Goal: Task Accomplishment & Management: Manage account settings

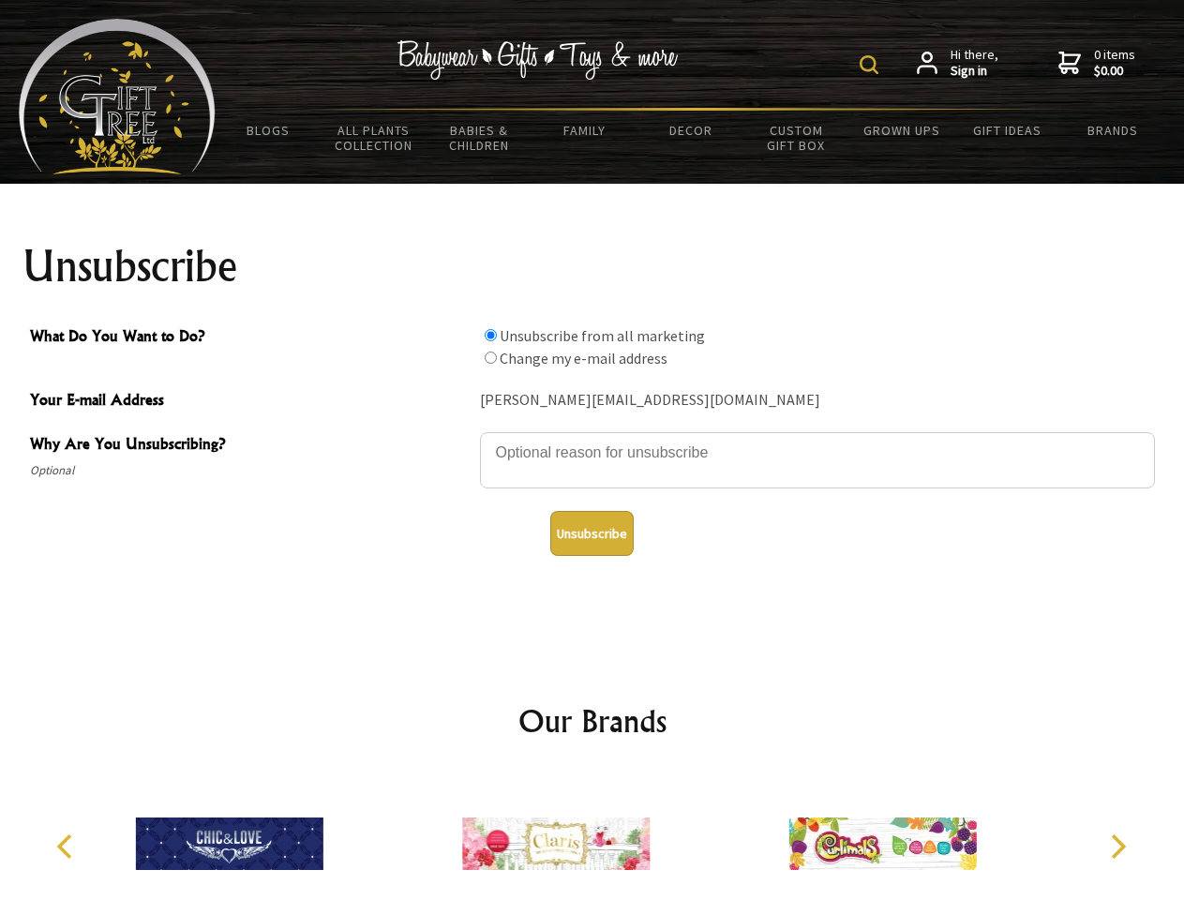
click at [872, 65] on img at bounding box center [868, 64] width 19 height 19
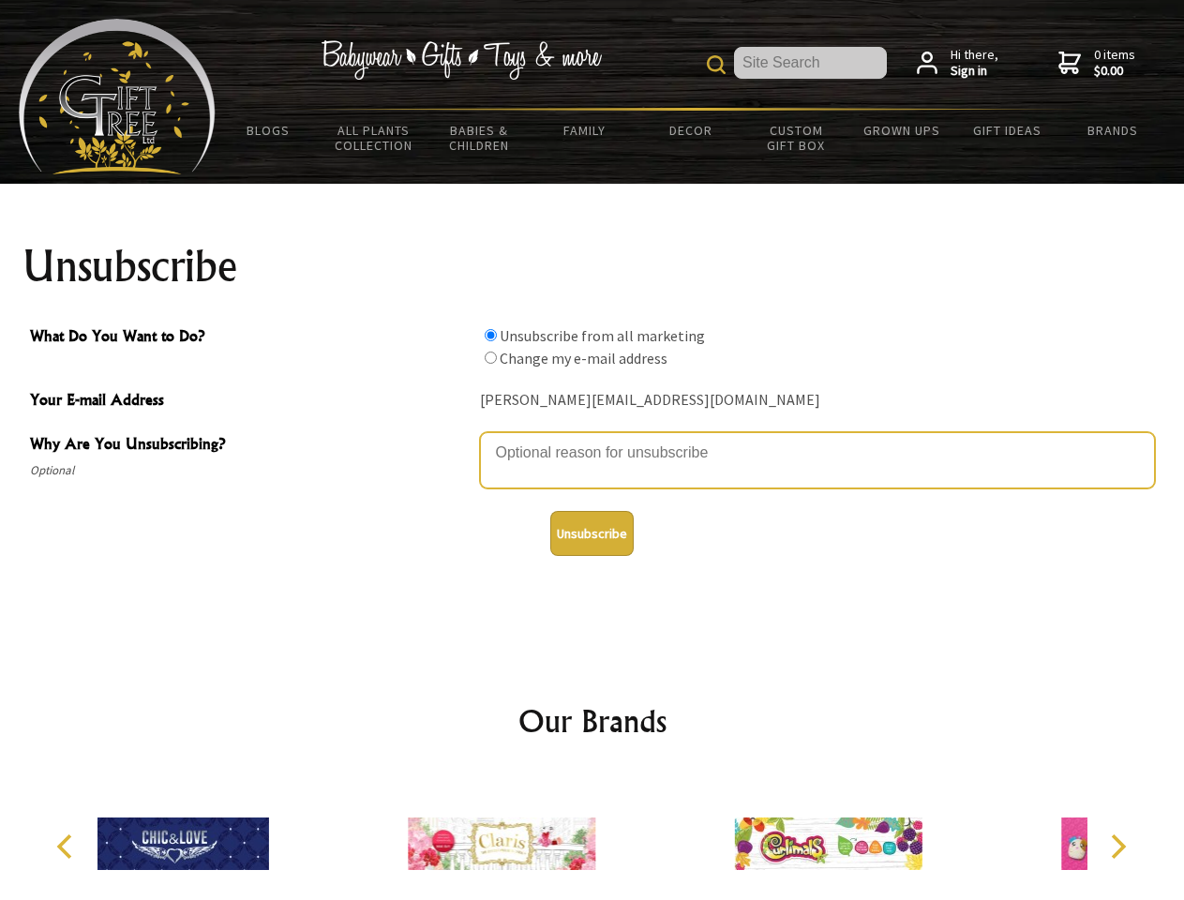
click at [592, 439] on textarea "Why Are You Unsubscribing?" at bounding box center [817, 460] width 675 height 56
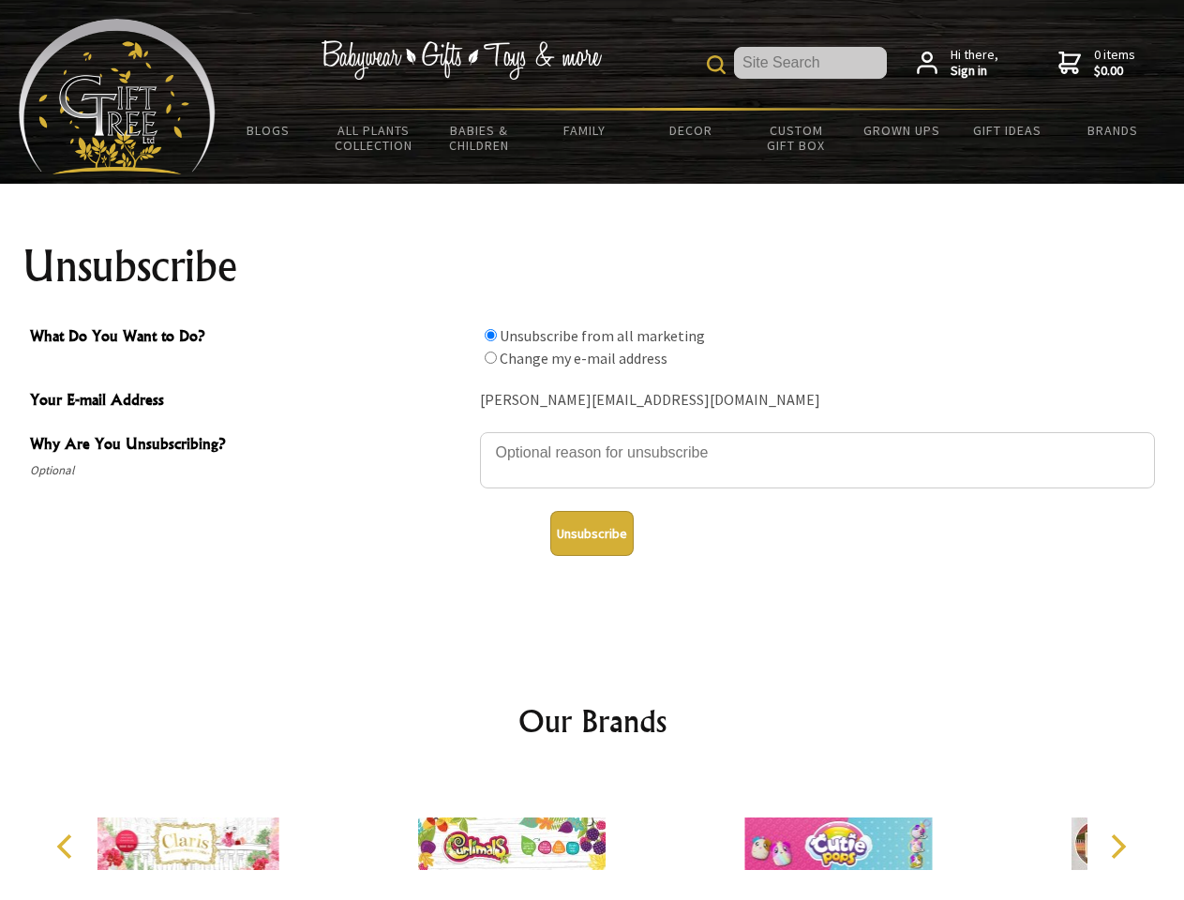
click at [490, 335] on input "What Do You Want to Do?" at bounding box center [491, 335] width 12 height 12
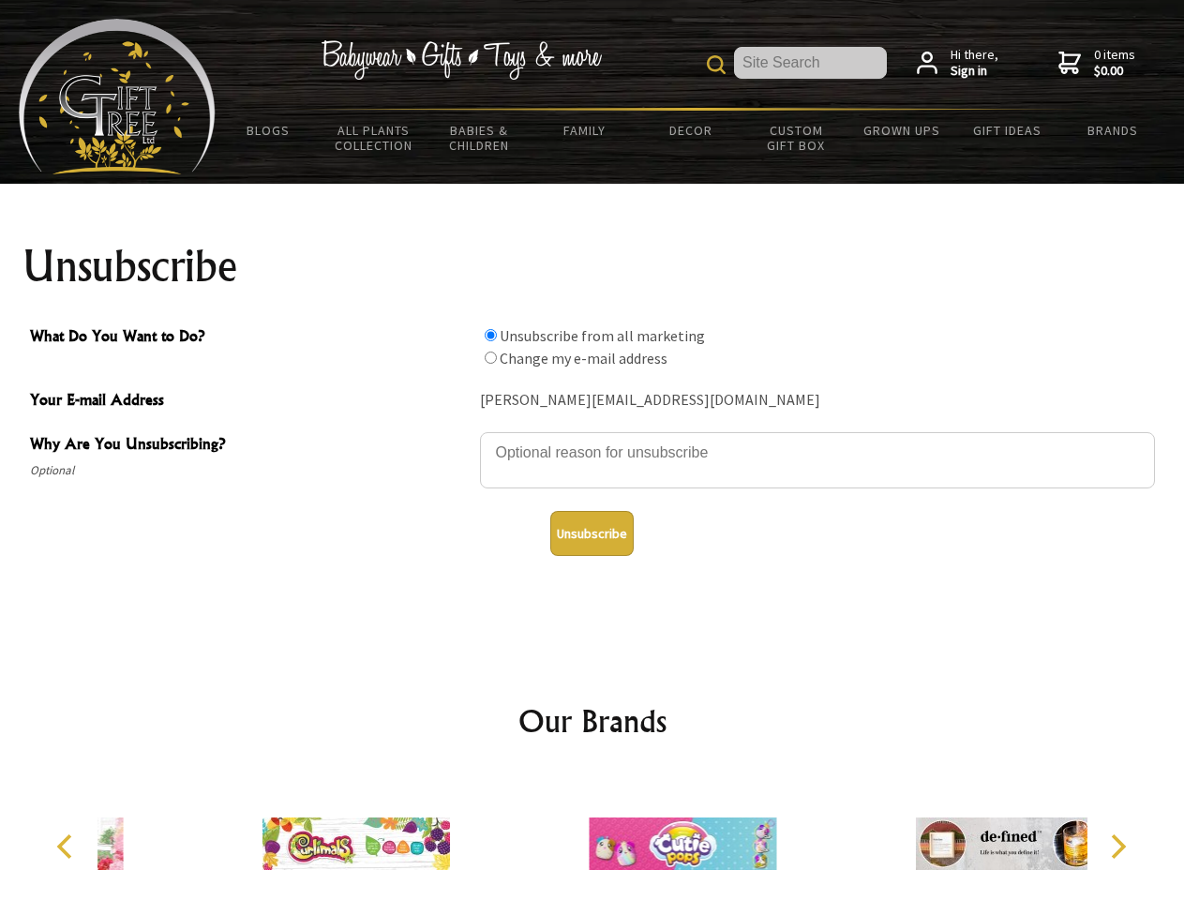
click at [490, 357] on input "What Do You Want to Do?" at bounding box center [491, 357] width 12 height 12
radio input "true"
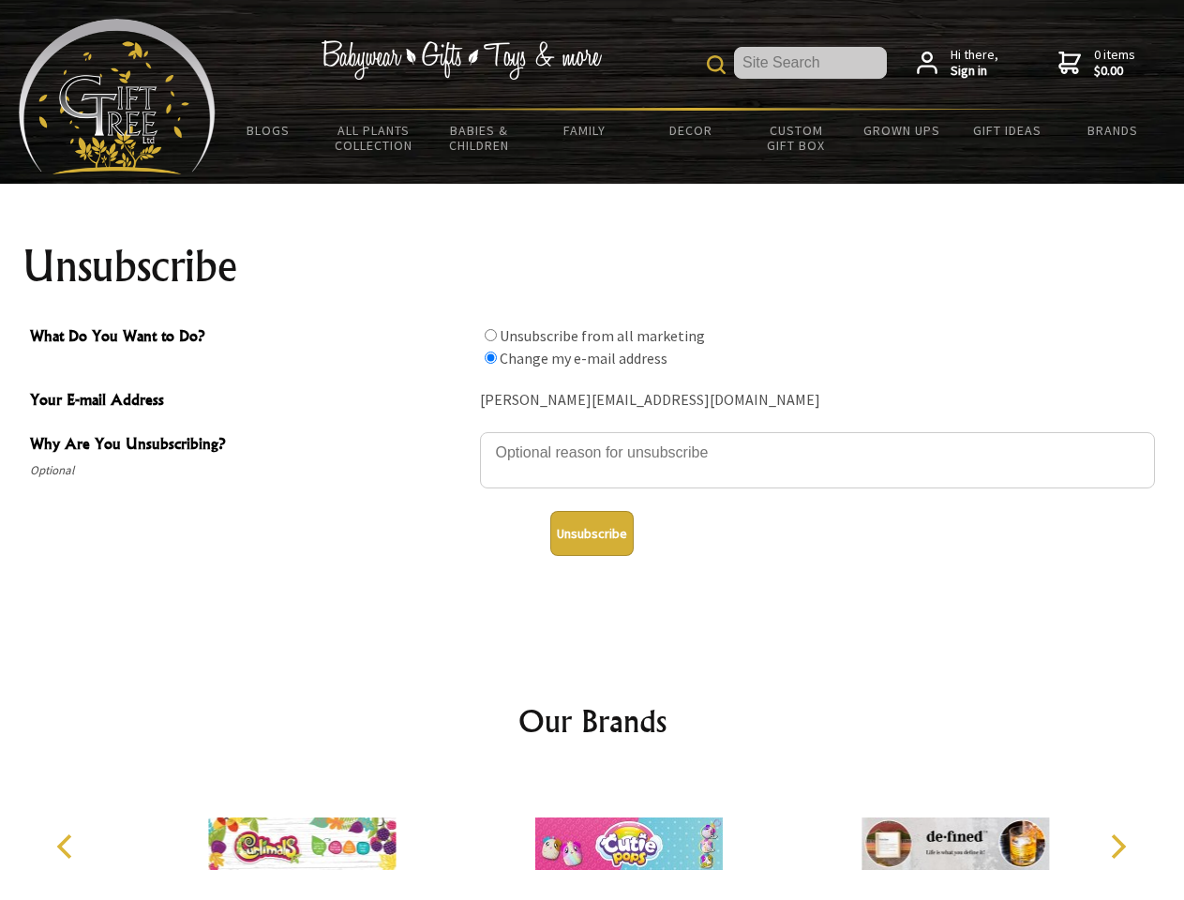
click at [591, 533] on button "Unsubscribe" at bounding box center [591, 533] width 83 height 45
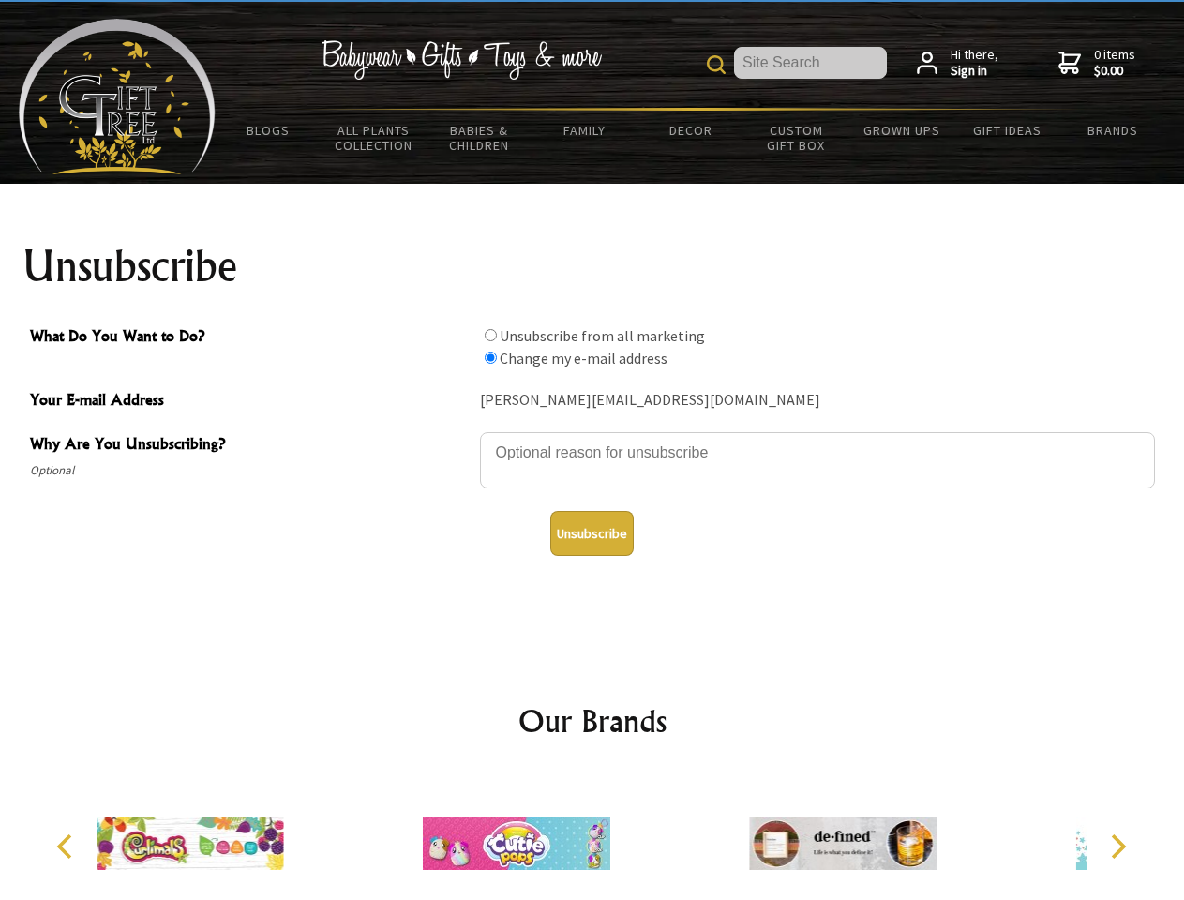
click at [592, 836] on img at bounding box center [516, 843] width 187 height 141
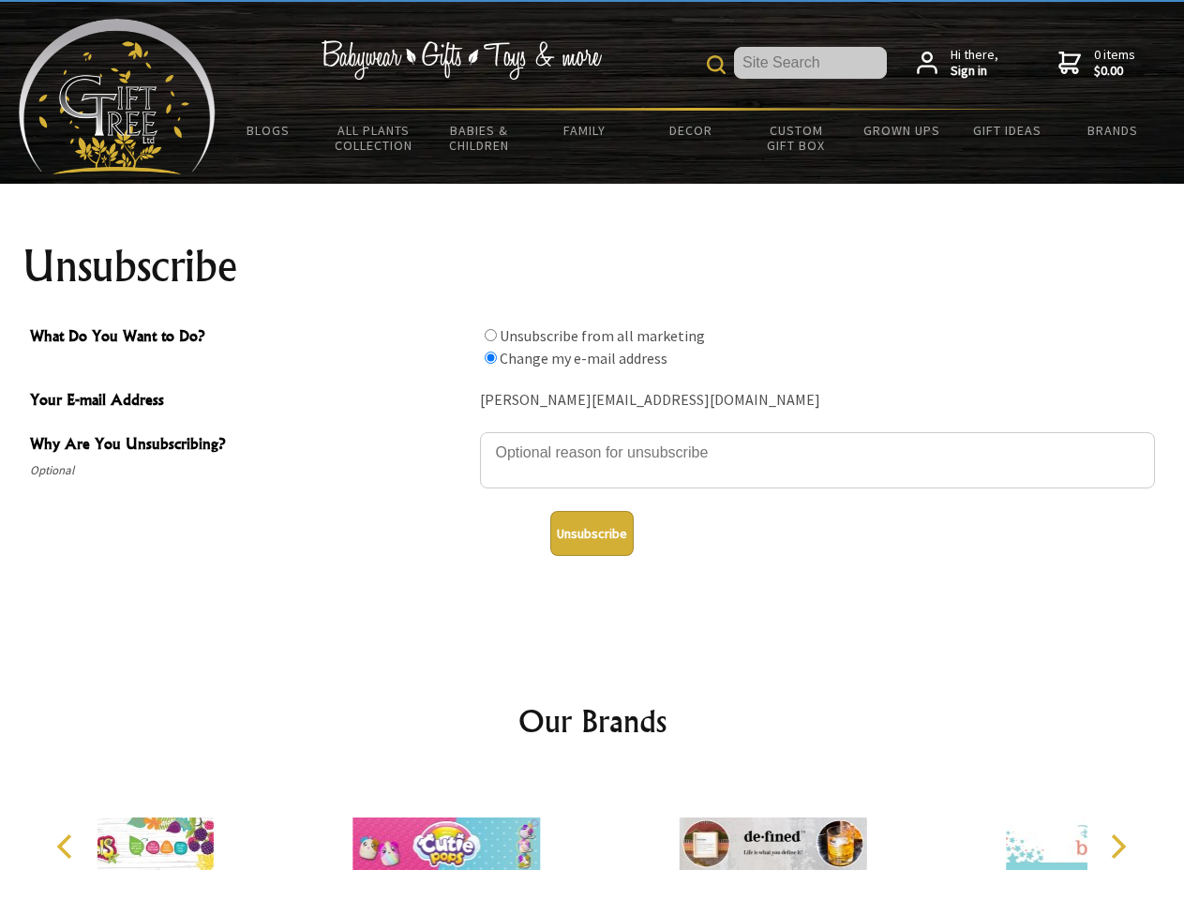
click at [67, 846] on icon "Previous" at bounding box center [66, 846] width 24 height 24
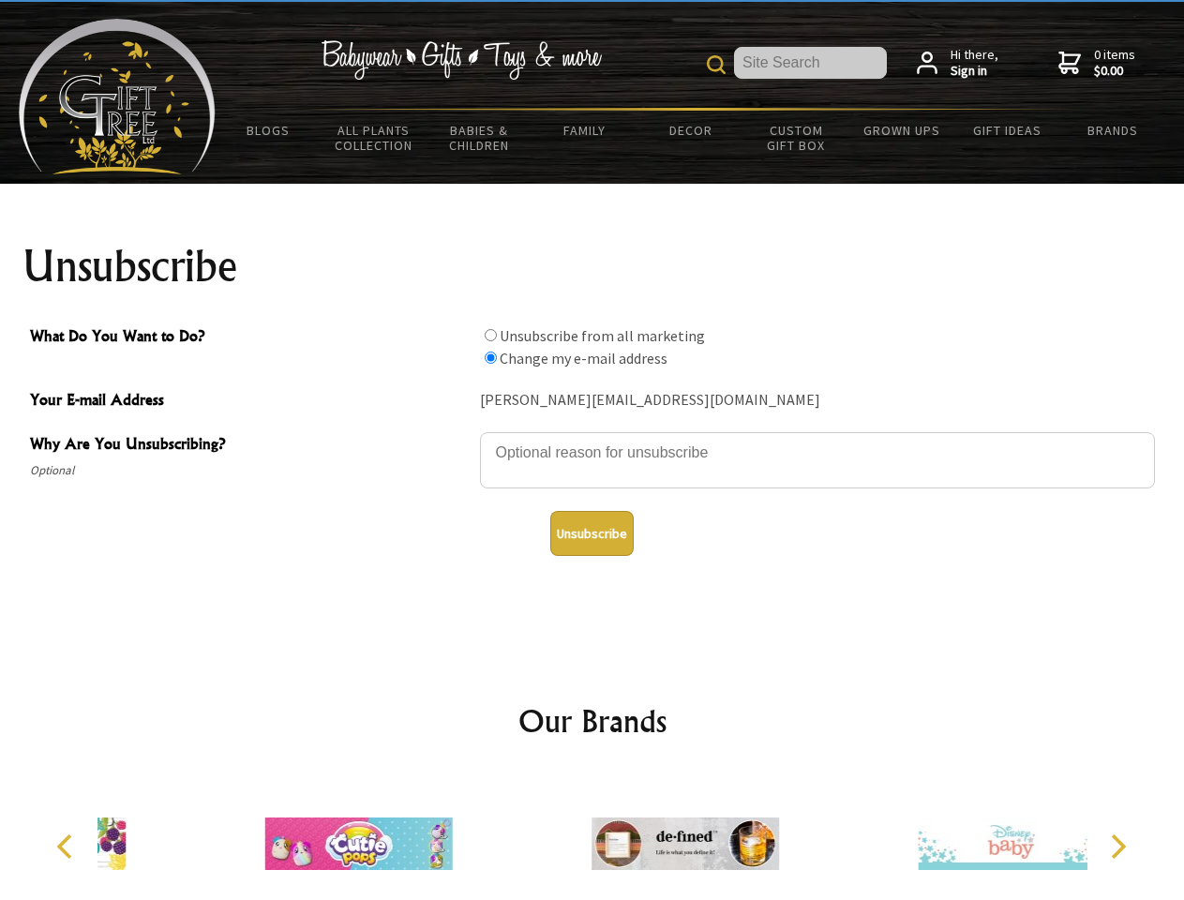
click at [1117, 846] on icon "Next" at bounding box center [1116, 846] width 24 height 24
